Goal: Information Seeking & Learning: Find specific fact

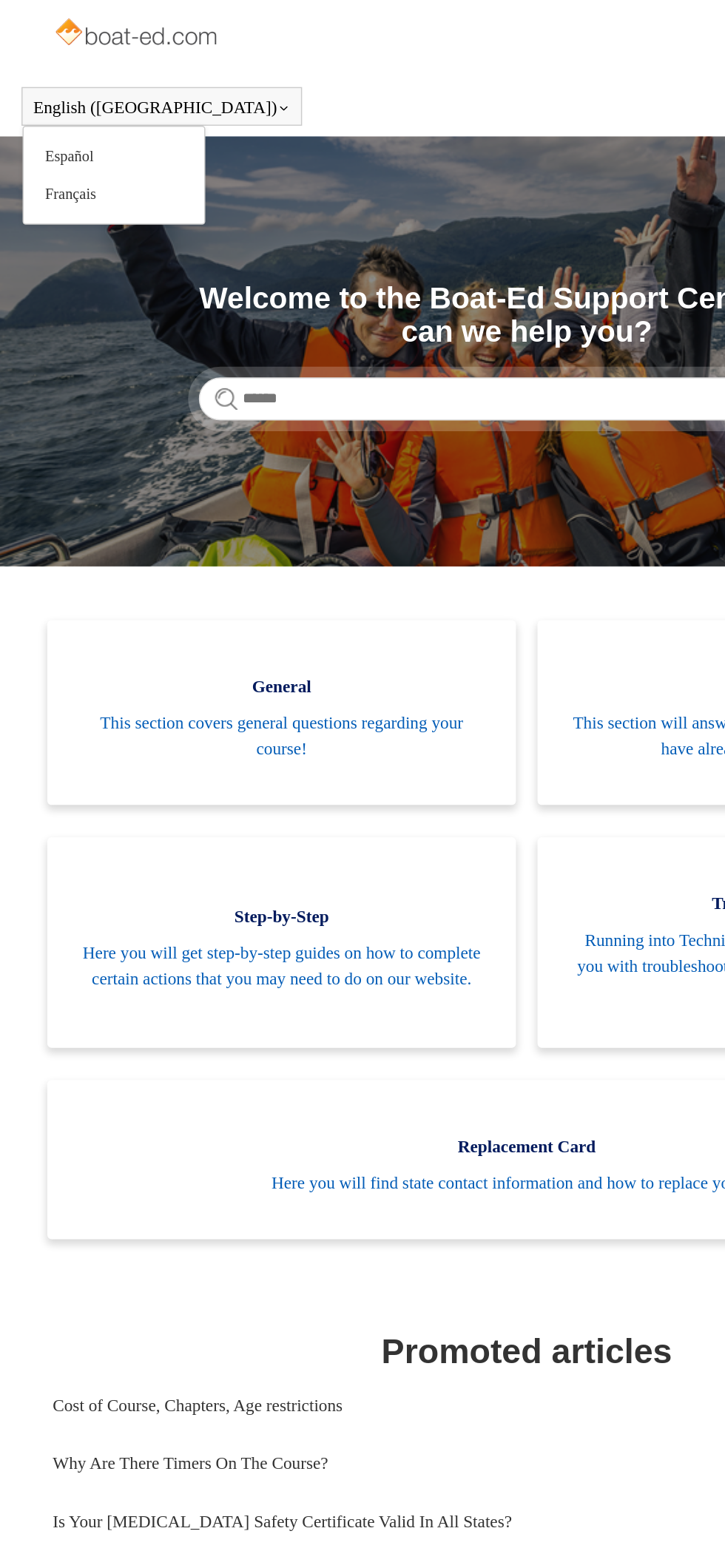
click at [43, 80] on button "English ([GEOGRAPHIC_DATA])" at bounding box center [111, 73] width 177 height 13
click at [53, 101] on link "Español" at bounding box center [78, 108] width 124 height 26
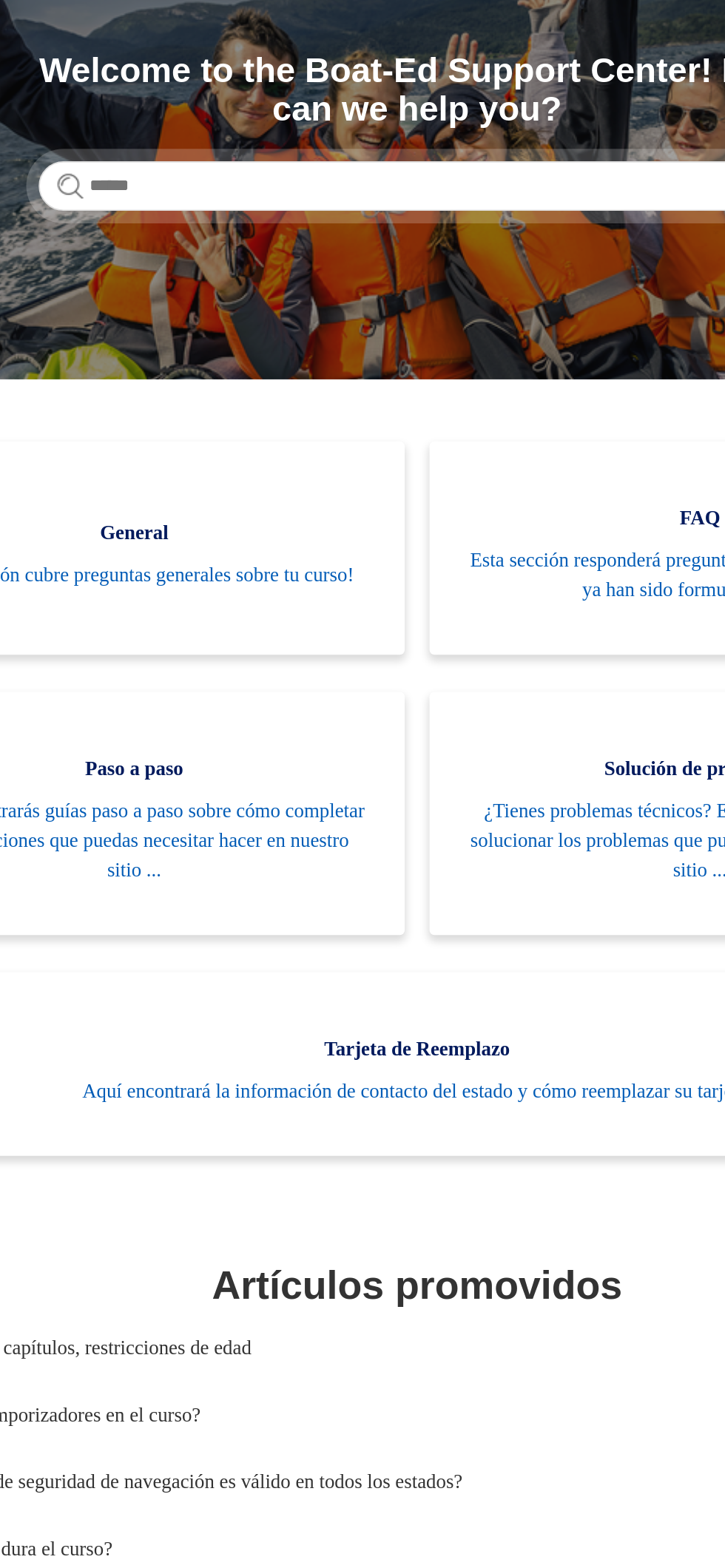
scroll to position [7, 0]
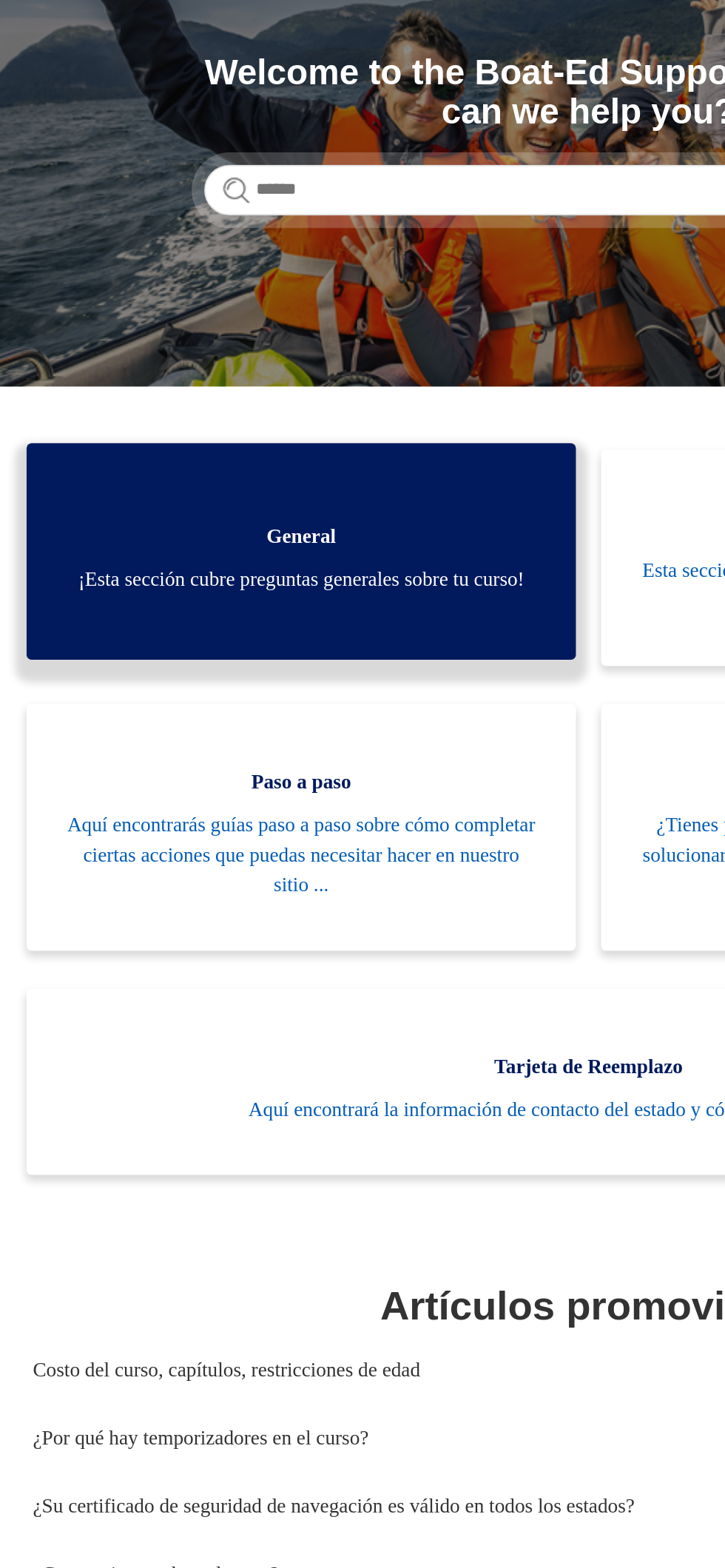
click at [237, 487] on span "¡Esta sección cubre preguntas generales sobre tu curso!" at bounding box center [193, 495] width 278 height 18
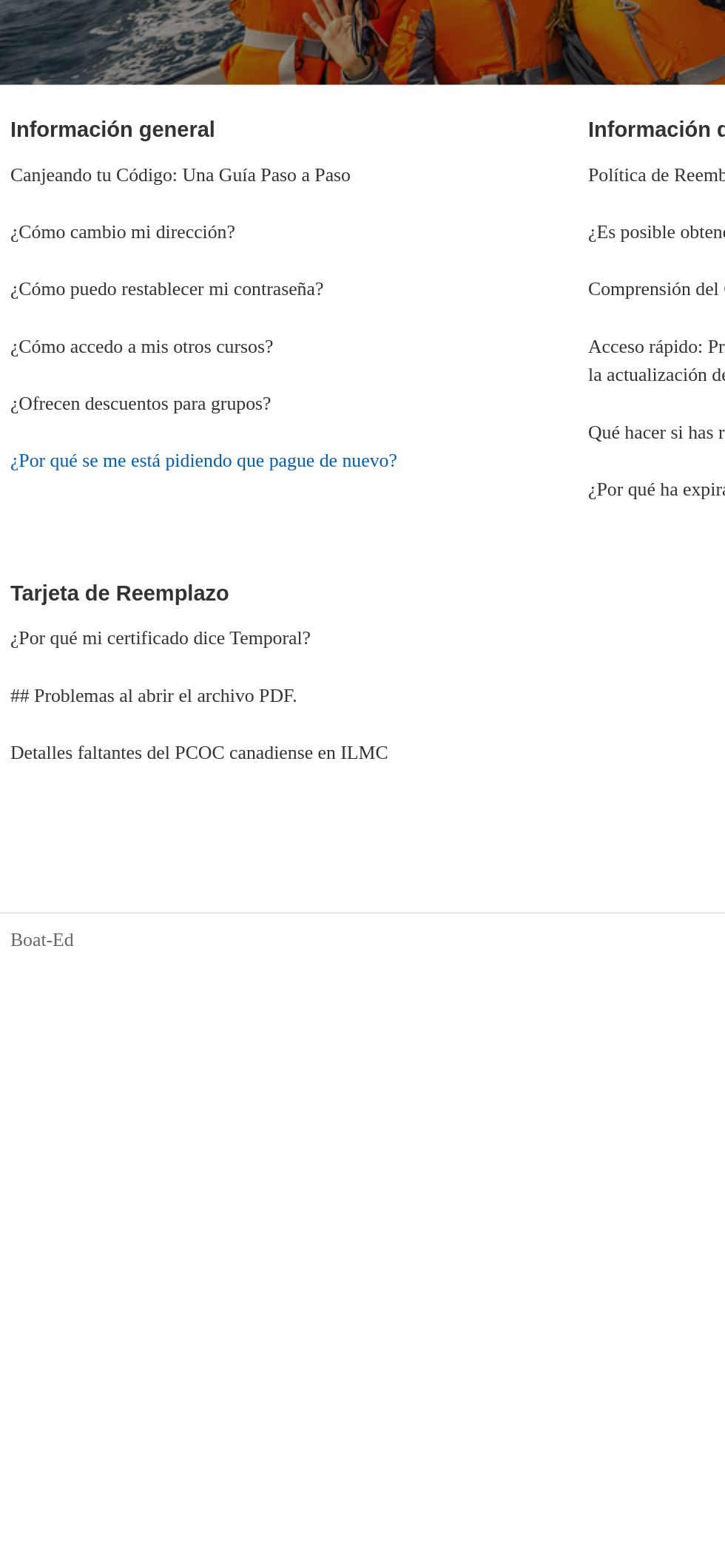
click at [169, 535] on link "¿Por qué se me está pidiendo que pague de nuevo?" at bounding box center [156, 535] width 240 height 12
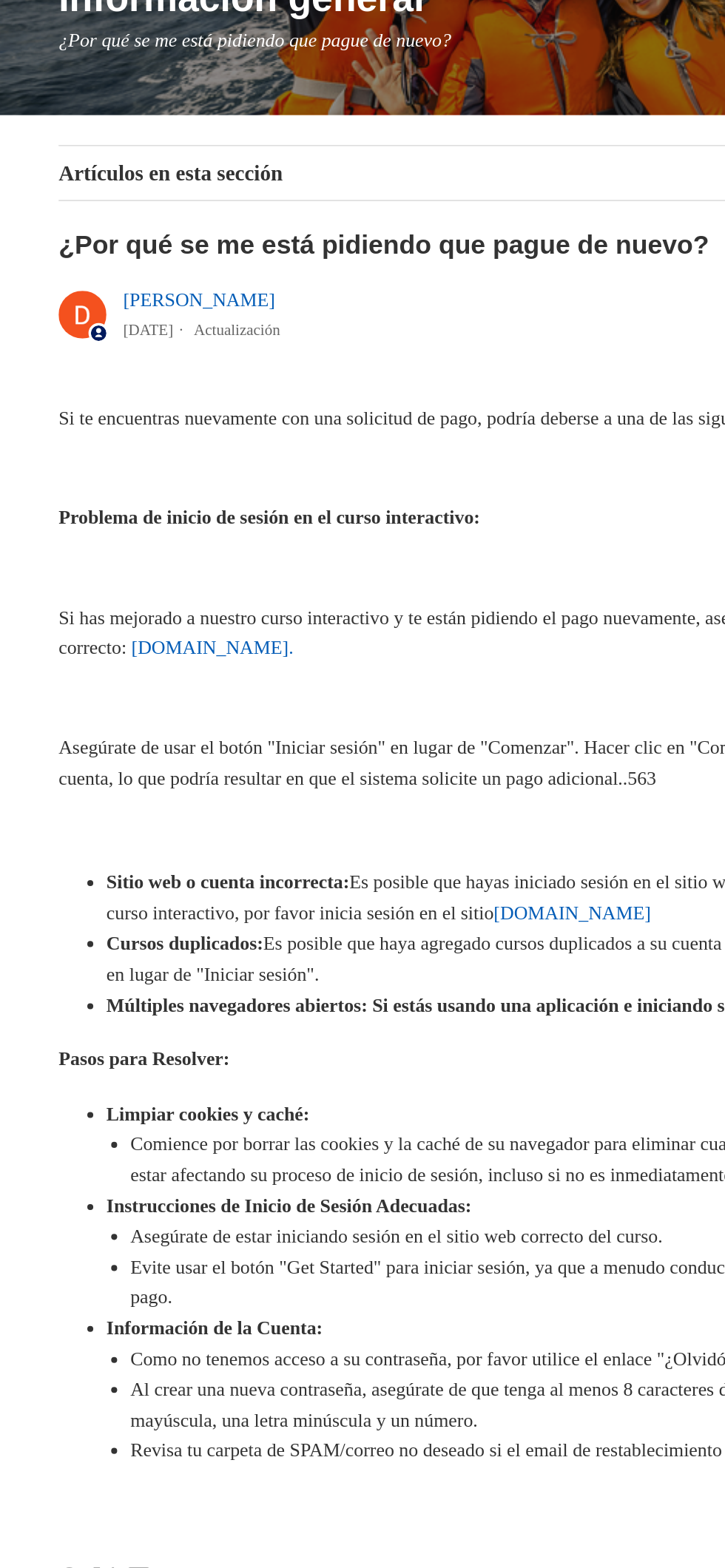
click at [179, 615] on span "www.ilearntoboat.com" at bounding box center [131, 609] width 98 height 12
